Goal: Use online tool/utility

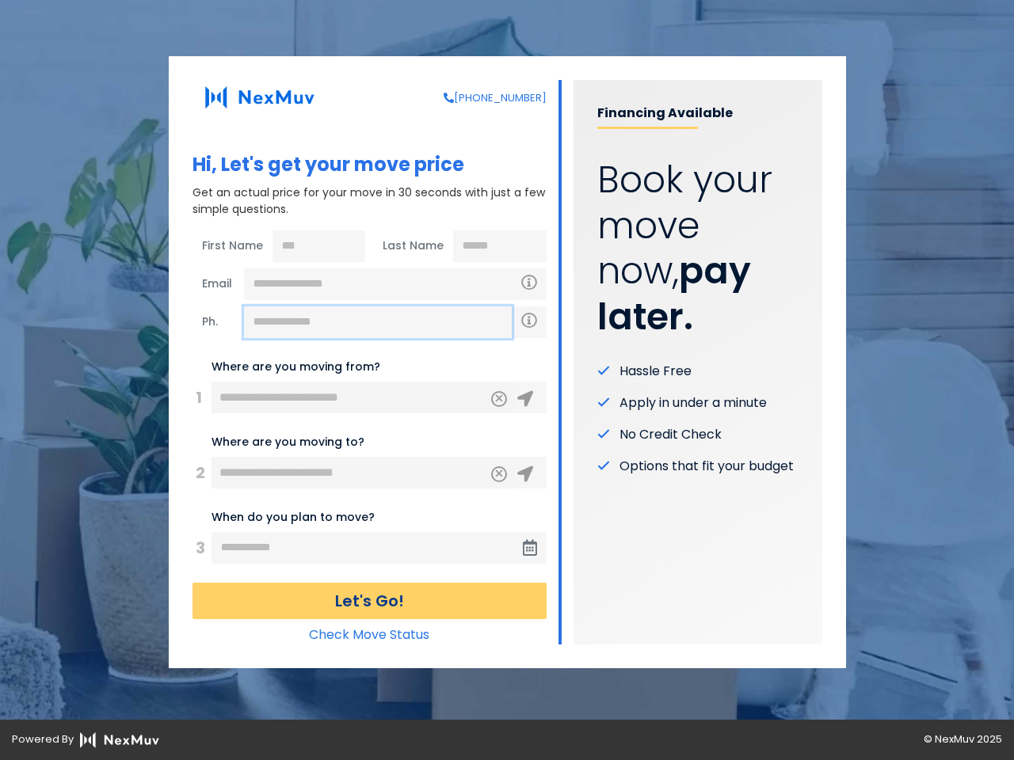
click at [378, 322] on input "text" at bounding box center [378, 322] width 268 height 32
click at [499, 399] on icon "Clear" at bounding box center [499, 397] width 10 height 14
click at [525, 399] on icon at bounding box center [525, 399] width 16 height 16
click at [499, 474] on icon "Clear" at bounding box center [499, 472] width 10 height 14
click at [525, 474] on icon at bounding box center [525, 474] width 16 height 16
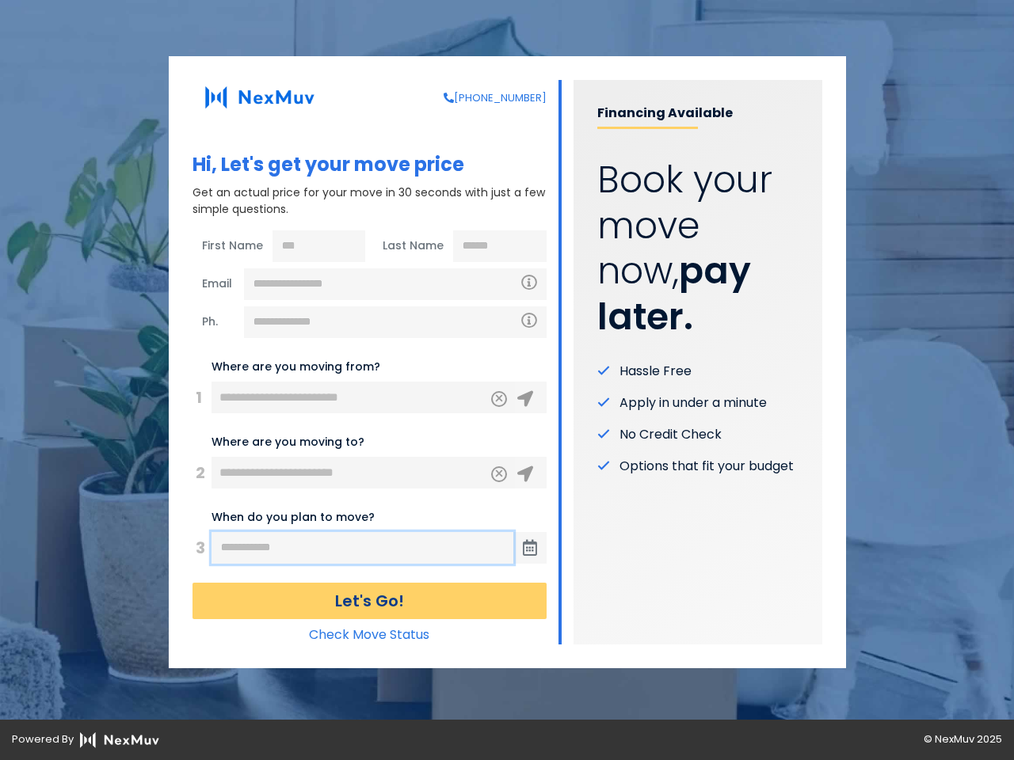
click at [363, 548] on input "text" at bounding box center [362, 548] width 302 height 32
click at [530, 548] on icon at bounding box center [530, 548] width 14 height 16
click at [369, 601] on button "Let's Go!" at bounding box center [369, 601] width 354 height 36
